Goal: Information Seeking & Learning: Learn about a topic

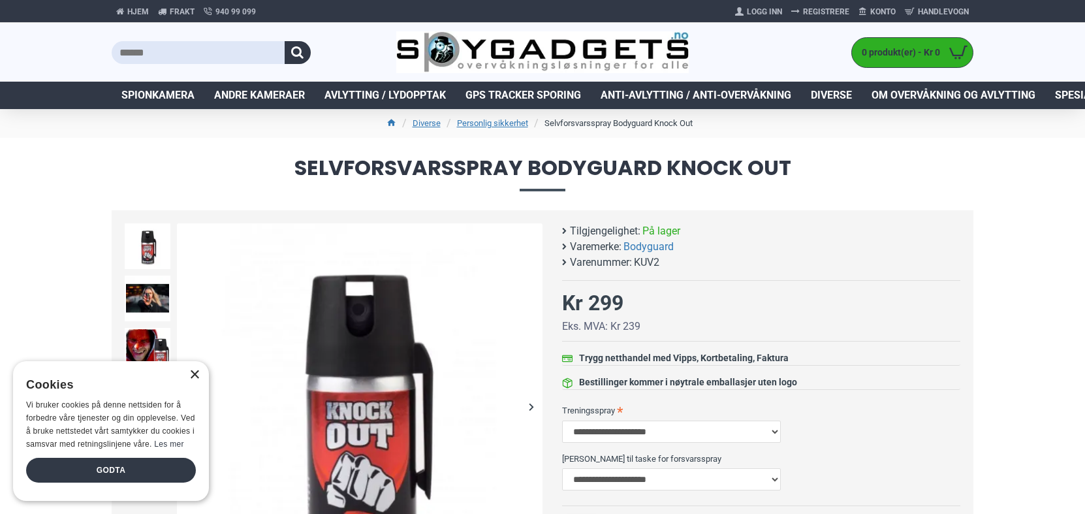
click at [191, 373] on div "×" at bounding box center [194, 375] width 10 height 10
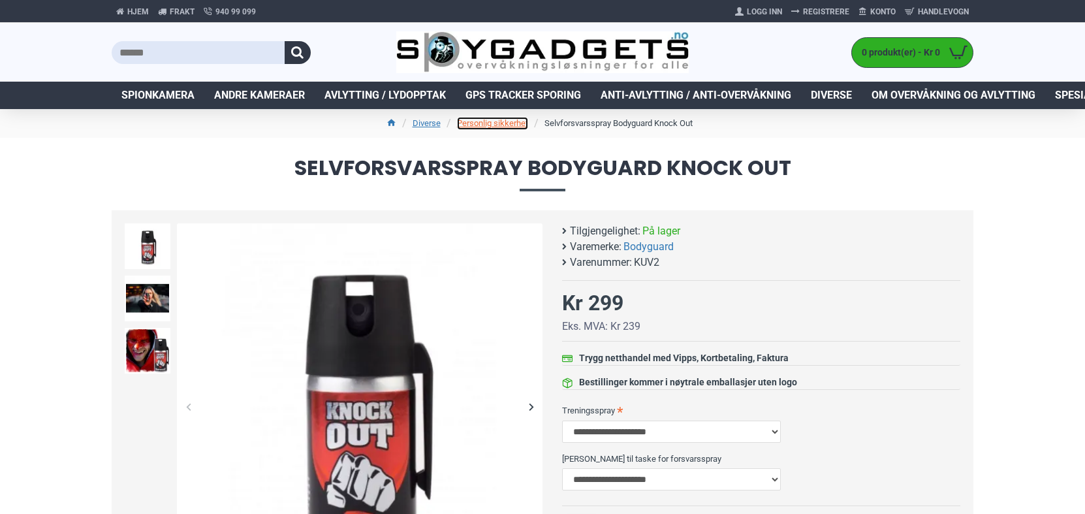
click at [486, 126] on link "Personlig sikkerhet" at bounding box center [492, 123] width 71 height 13
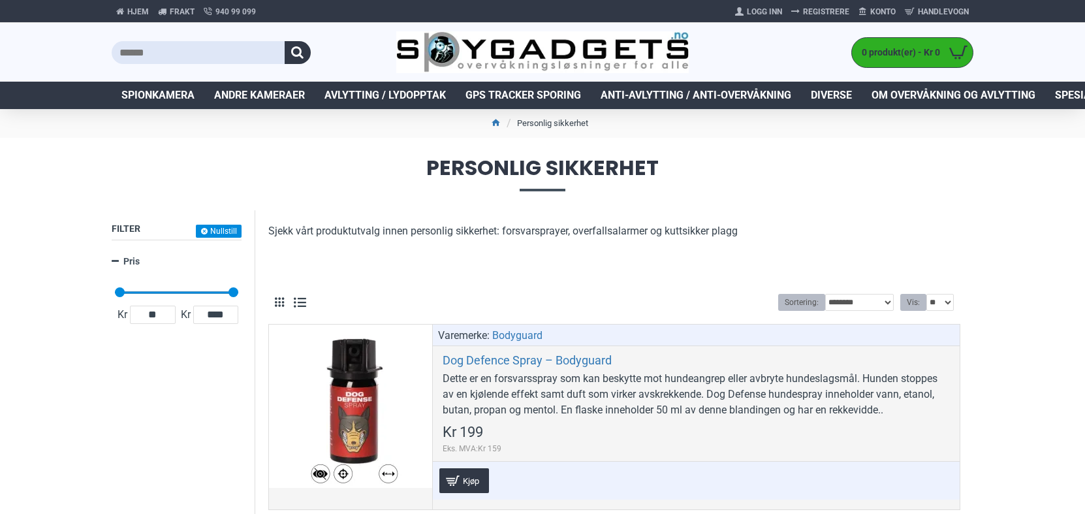
click at [132, 51] on input "text" at bounding box center [198, 52] width 173 height 23
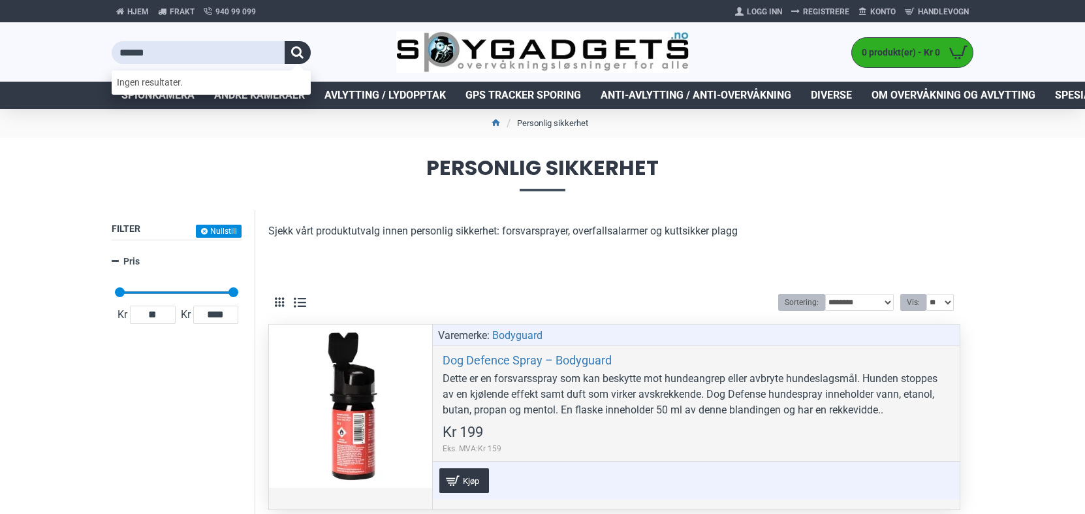
type input "******"
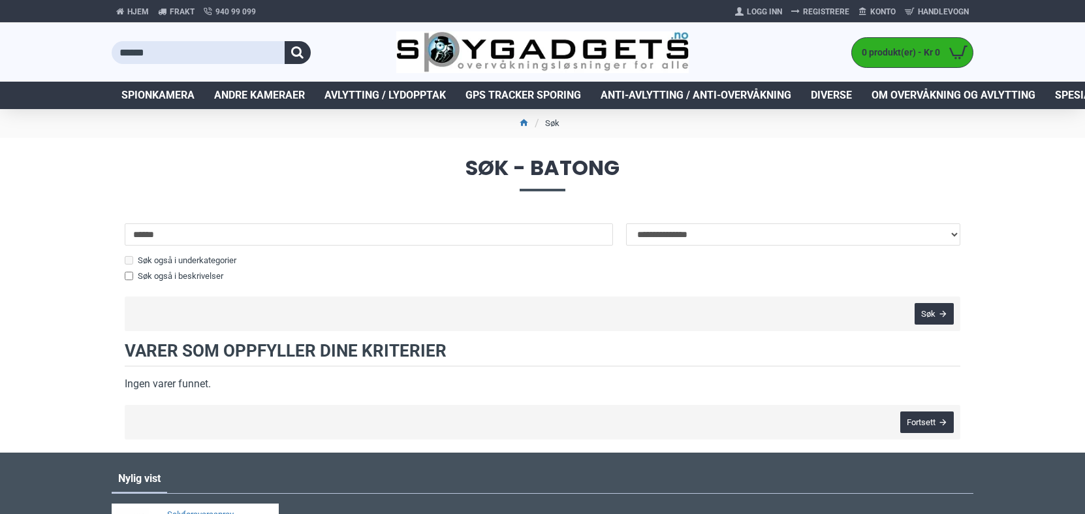
click at [570, 166] on span "Søk - batong" at bounding box center [542, 173] width 861 height 33
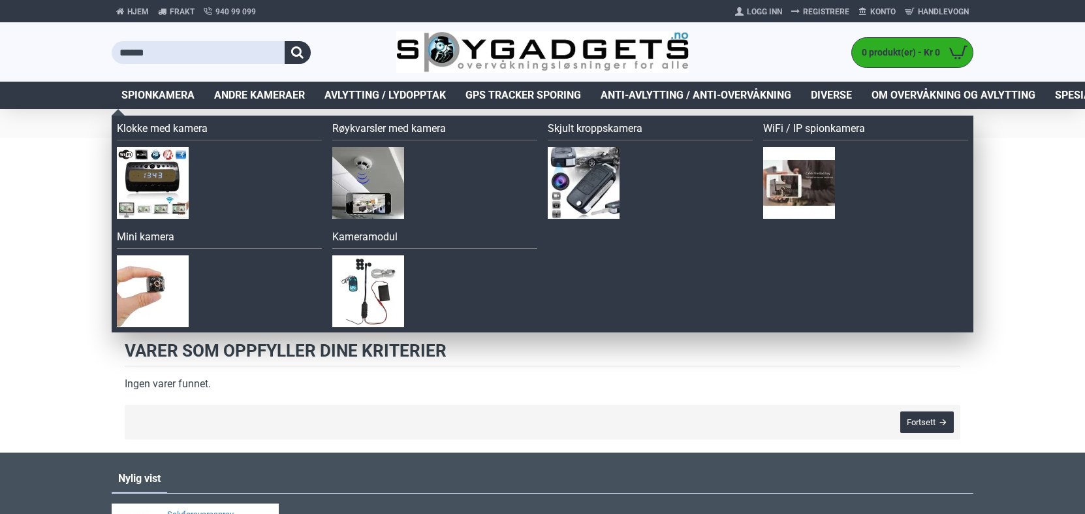
click at [149, 102] on span "Spionkamera" at bounding box center [157, 95] width 73 height 16
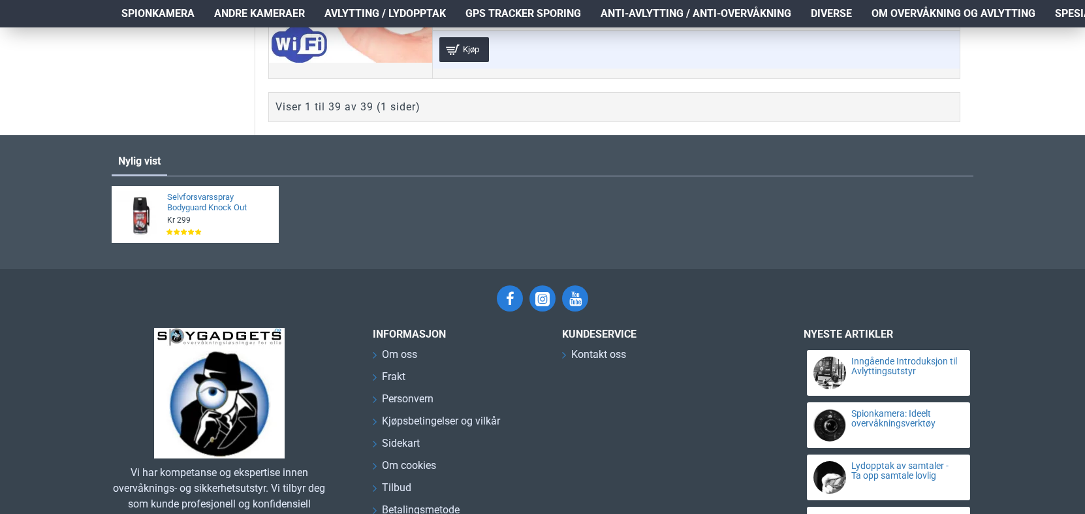
scroll to position [8205, 0]
